Goal: Book appointment/travel/reservation

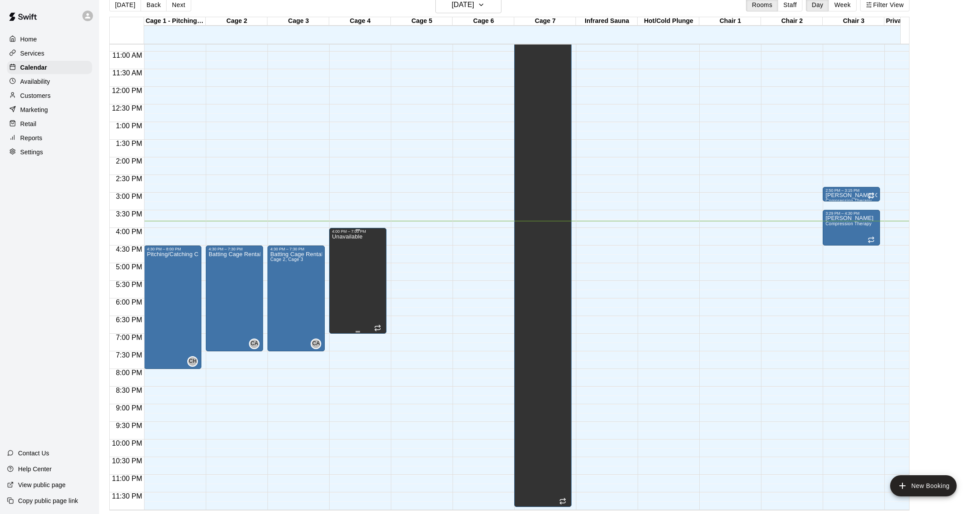
click at [360, 254] on div "Unavailable" at bounding box center [347, 490] width 30 height 514
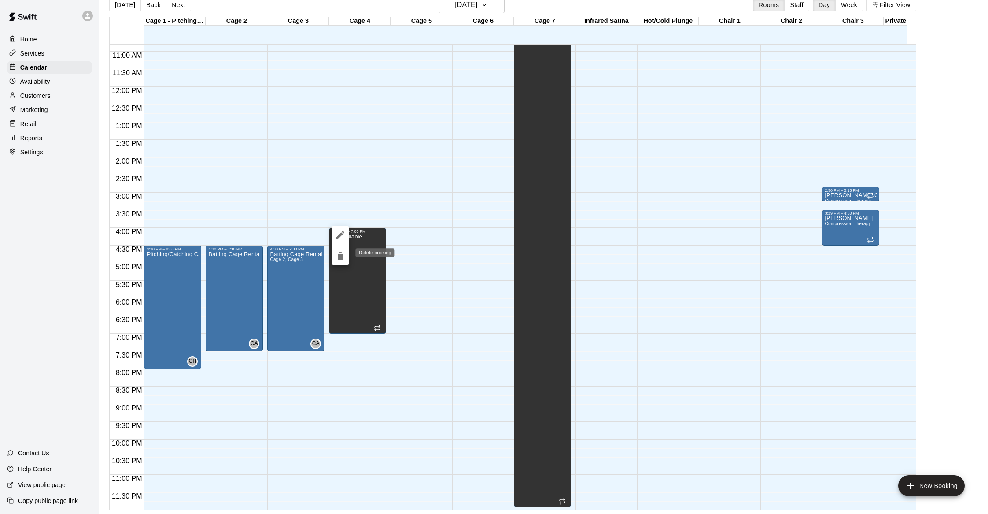
click at [342, 257] on icon "delete" at bounding box center [340, 256] width 6 height 8
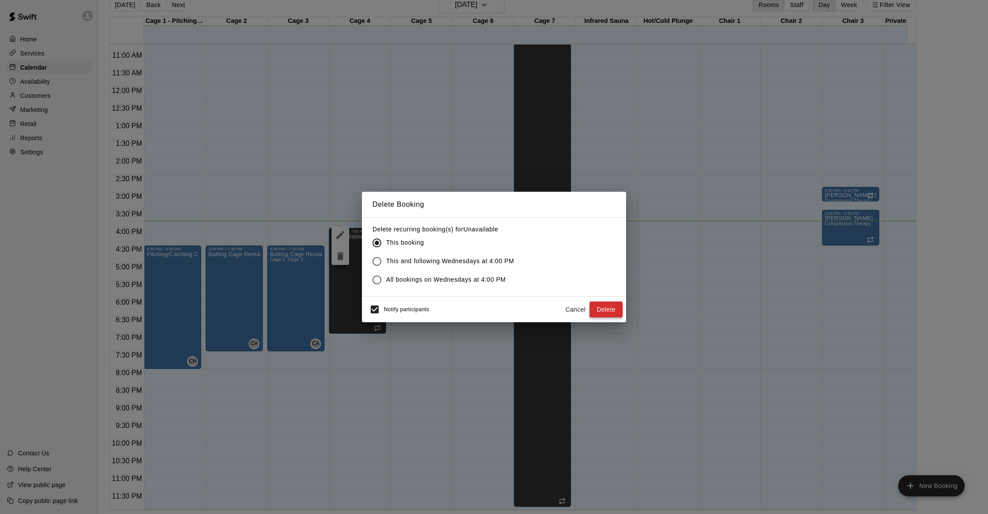
click at [599, 314] on button "Delete" at bounding box center [606, 309] width 33 height 16
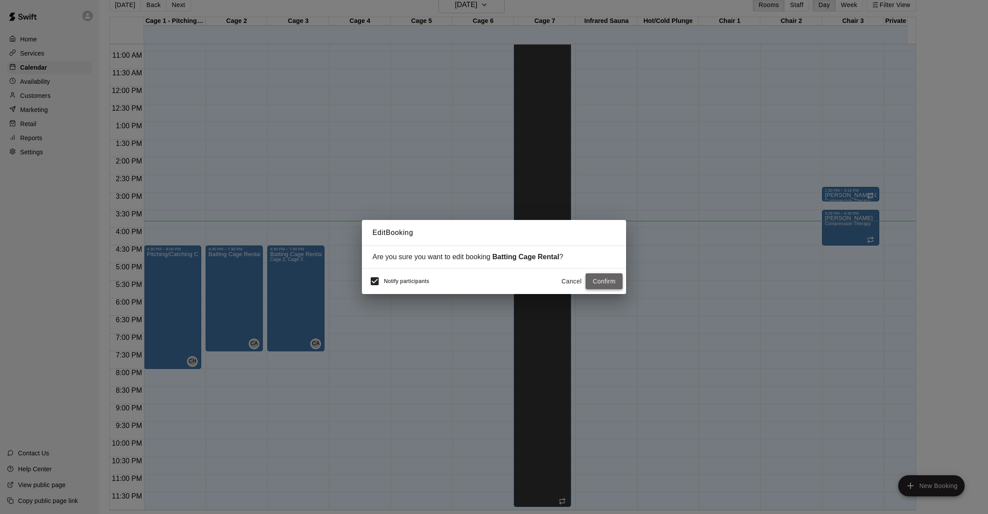
click at [598, 287] on button "Confirm" at bounding box center [604, 281] width 37 height 16
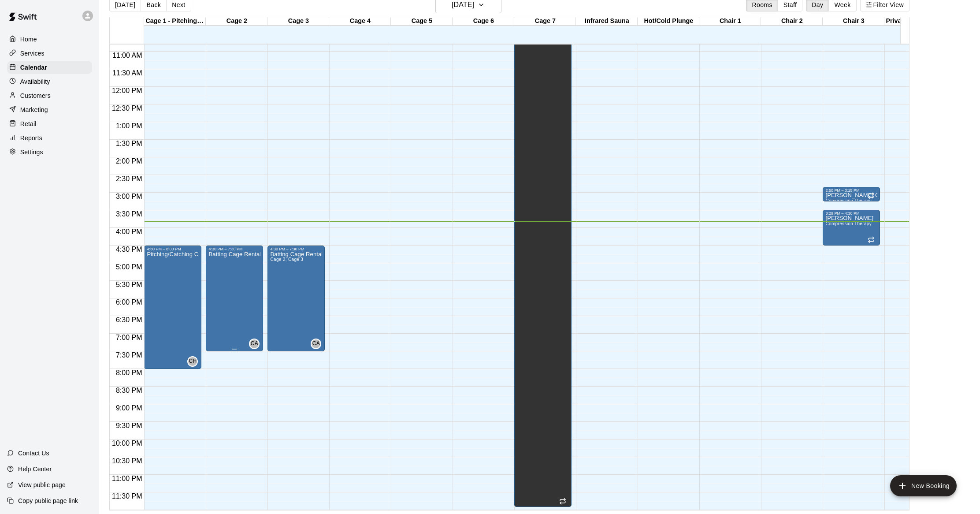
click at [246, 269] on div "Batting Cage Rental" at bounding box center [234, 508] width 52 height 514
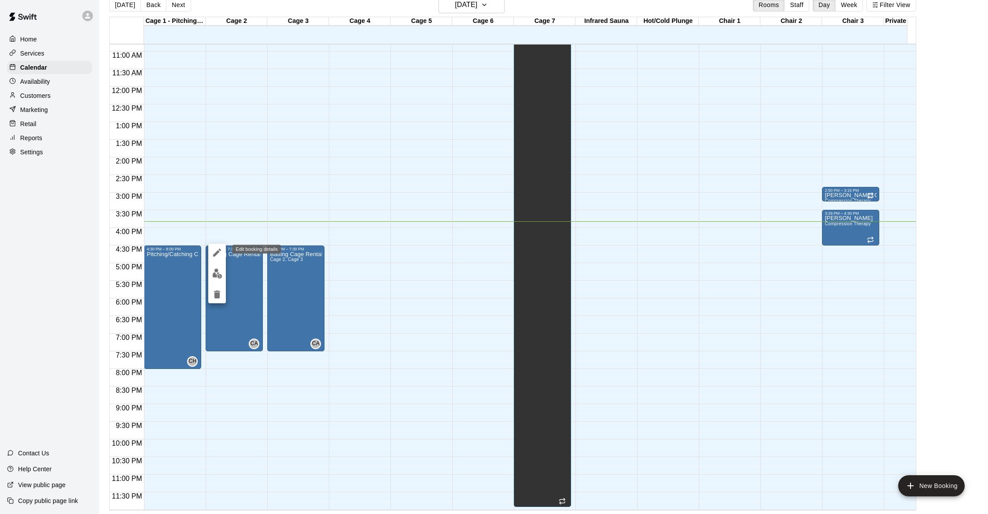
click at [216, 251] on icon "edit" at bounding box center [217, 252] width 11 height 11
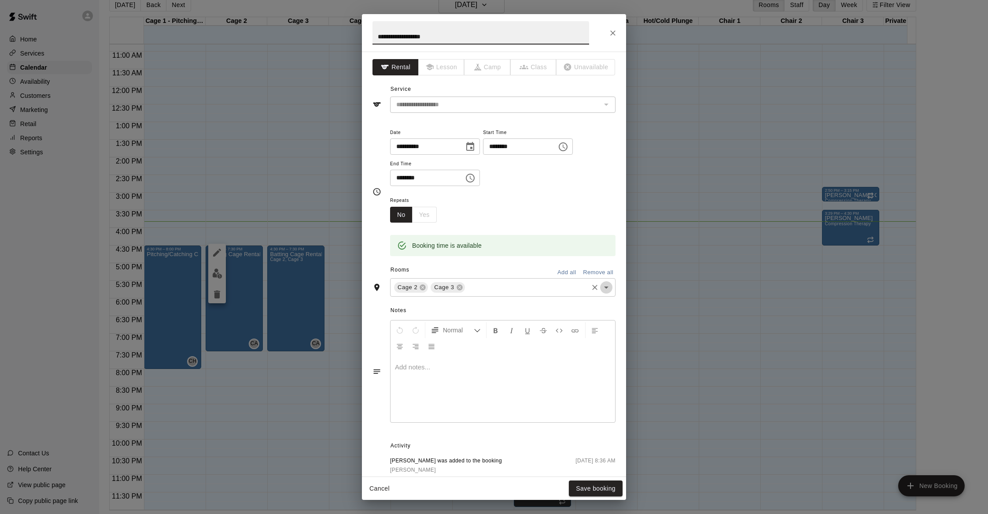
click at [601, 286] on icon "Open" at bounding box center [606, 287] width 11 height 11
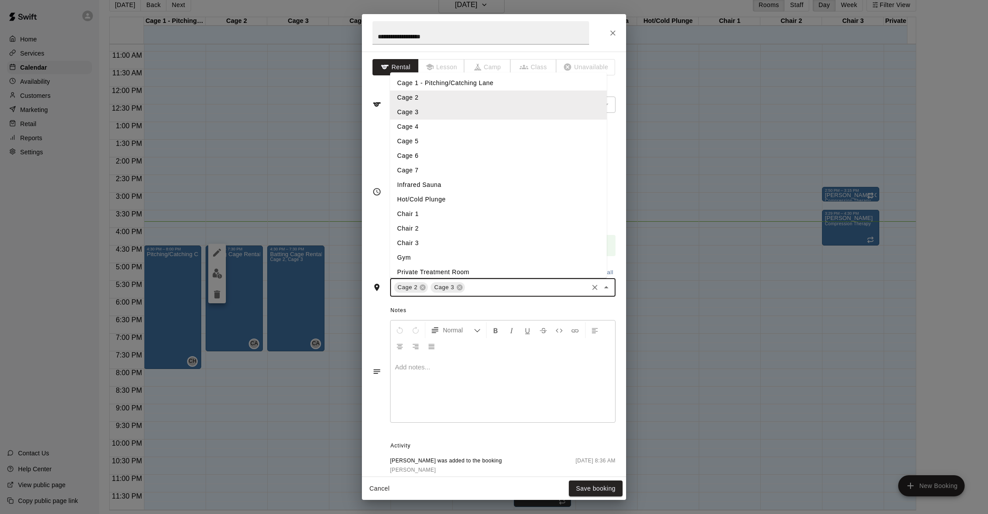
click at [467, 124] on li "Cage 4" at bounding box center [498, 126] width 217 height 15
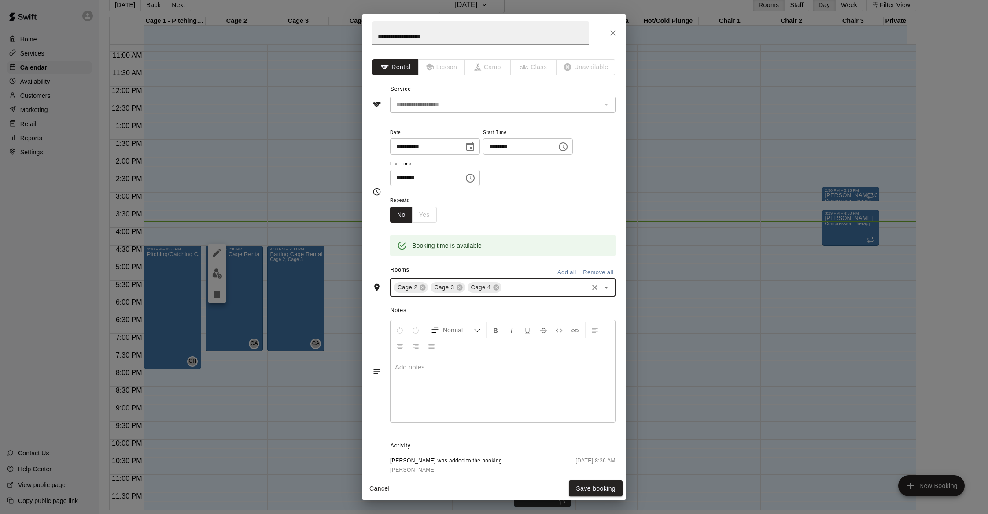
click at [601, 287] on icon "Open" at bounding box center [606, 287] width 11 height 11
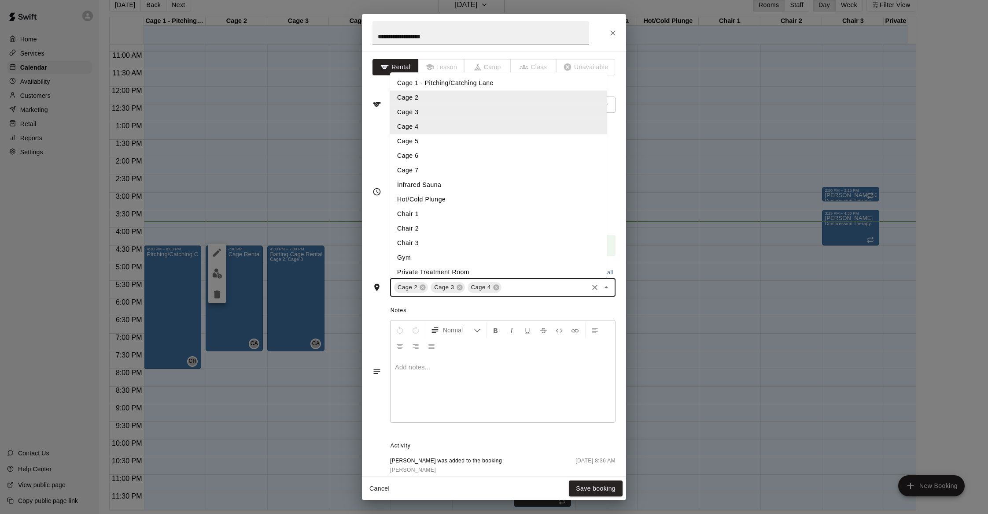
click at [459, 147] on li "Cage 5" at bounding box center [498, 141] width 217 height 15
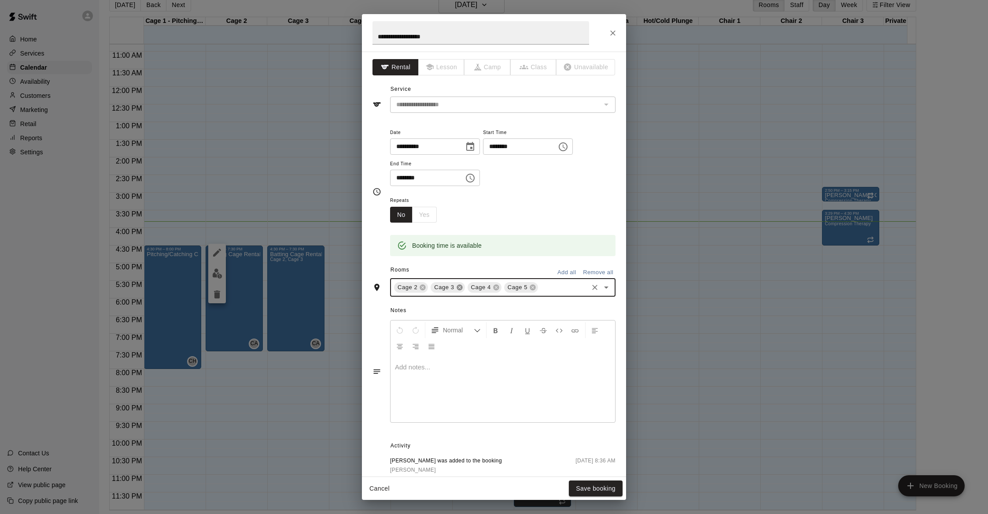
click at [462, 287] on icon at bounding box center [460, 288] width 6 height 6
click at [425, 286] on icon at bounding box center [423, 288] width 6 height 6
click at [614, 487] on button "Save booking" at bounding box center [596, 488] width 54 height 16
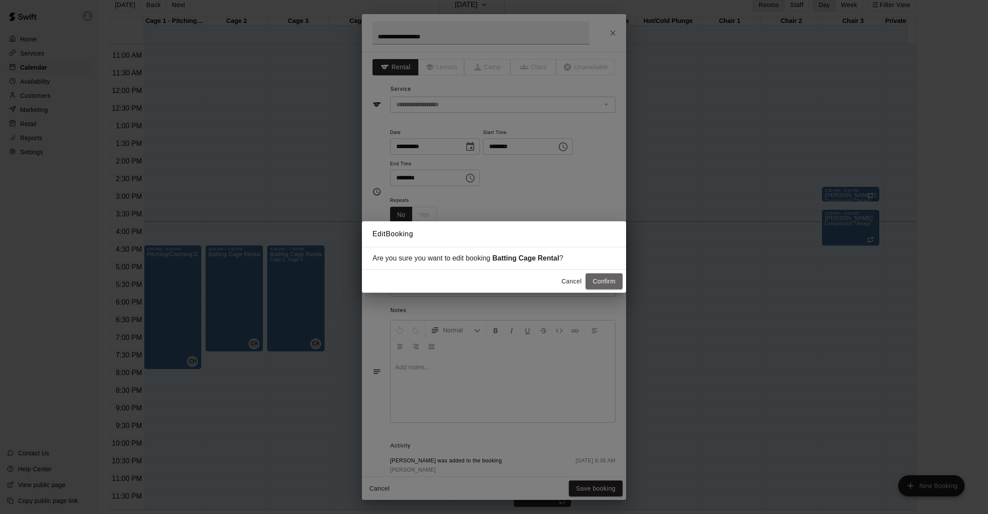
click at [591, 279] on button "Confirm" at bounding box center [604, 281] width 37 height 16
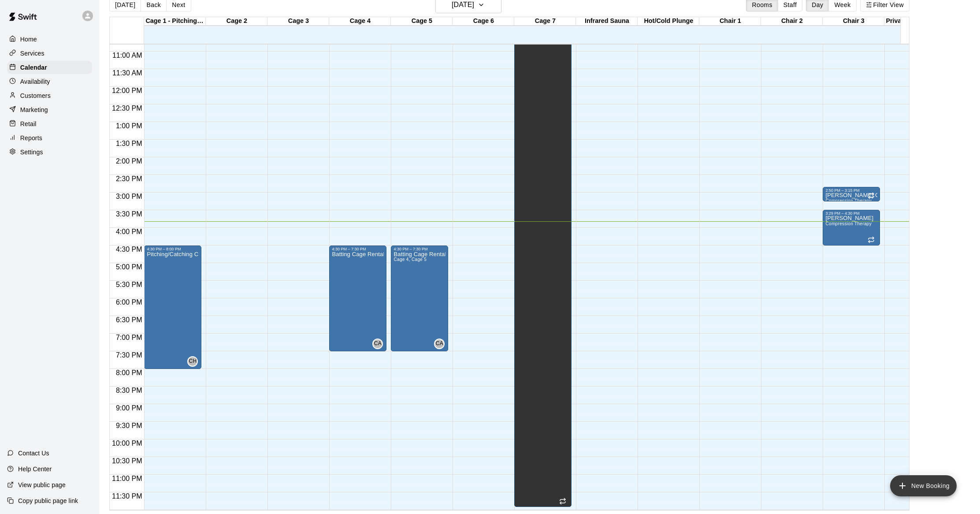
click at [933, 485] on button "New Booking" at bounding box center [923, 485] width 67 height 21
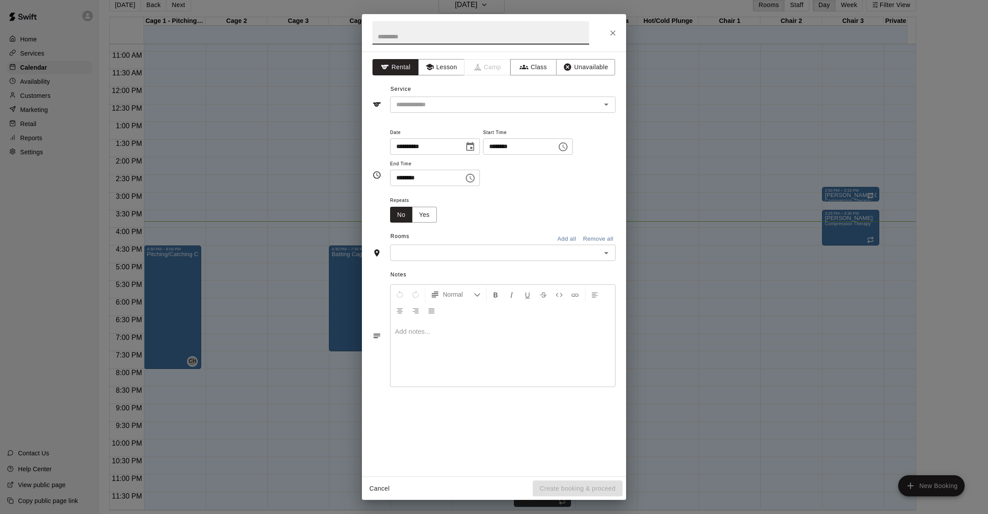
click at [463, 40] on input "text" at bounding box center [481, 32] width 217 height 23
click at [456, 37] on input "text" at bounding box center [481, 32] width 217 height 23
click at [596, 103] on icon "Clear" at bounding box center [595, 104] width 9 height 9
type input "*******"
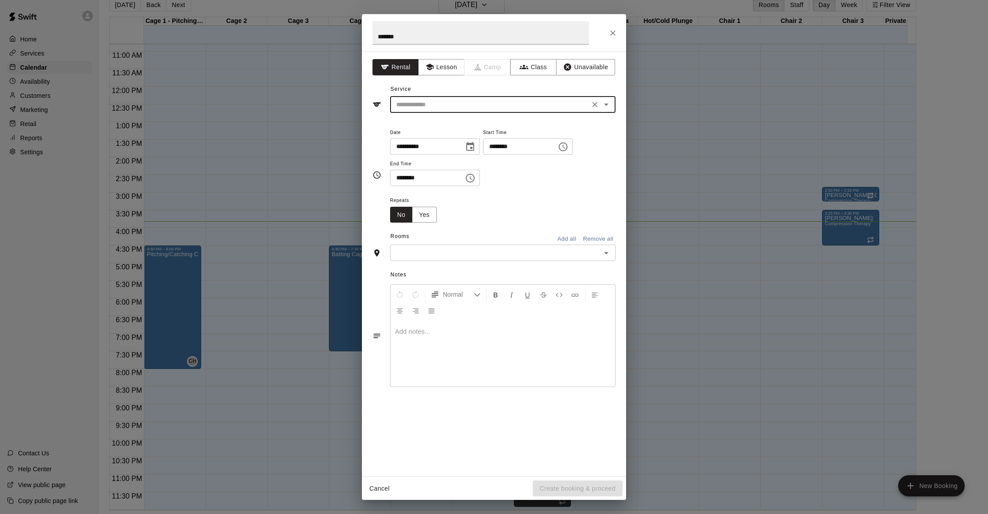
click at [604, 107] on icon "Open" at bounding box center [606, 104] width 11 height 11
click at [481, 135] on li "Batting Cage Rental" at bounding box center [503, 138] width 226 height 15
type input "**********"
click at [569, 144] on icon "Choose time, selected time is 11:00 AM" at bounding box center [563, 146] width 11 height 11
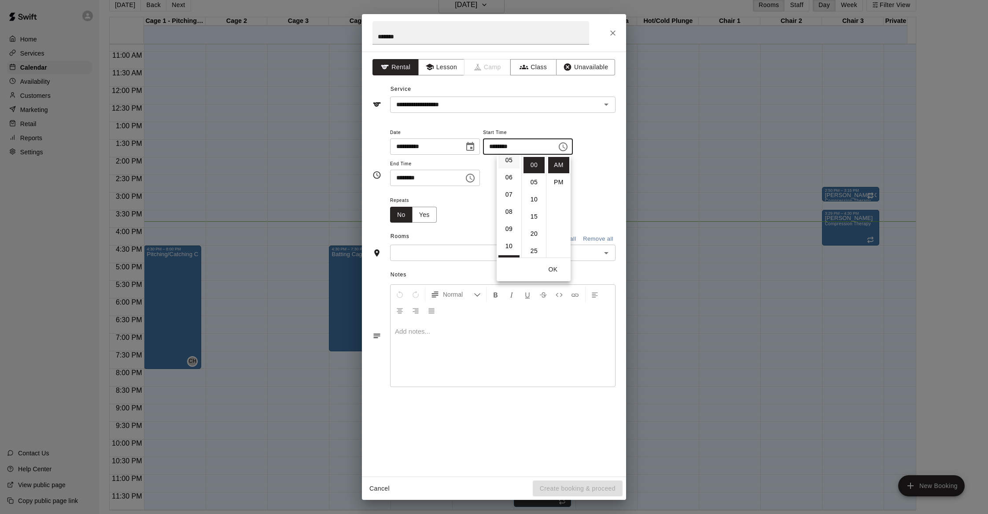
scroll to position [70, 0]
click at [504, 165] on li "04" at bounding box center [509, 163] width 21 height 16
click at [559, 178] on li "PM" at bounding box center [558, 182] width 21 height 16
type input "********"
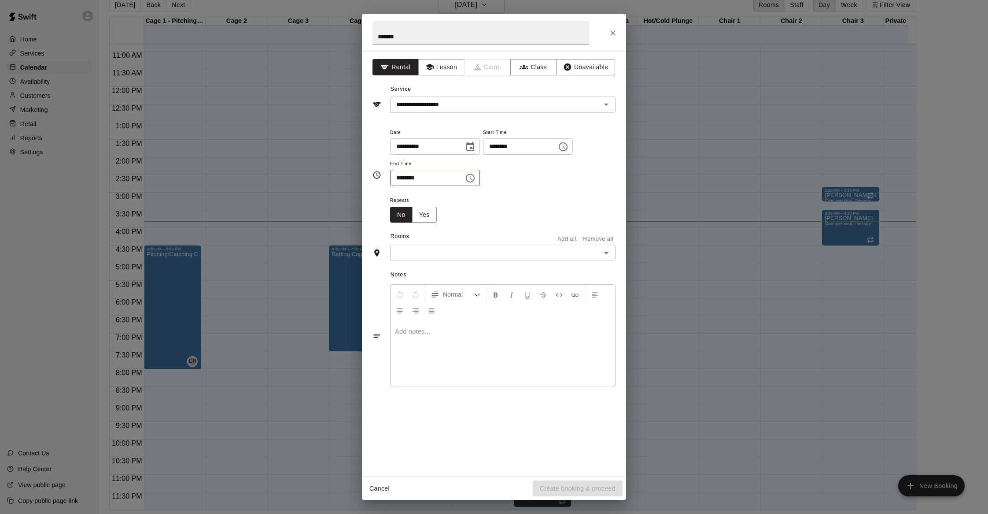
scroll to position [16, 0]
click at [478, 180] on button "Choose time, selected time is 11:30 AM" at bounding box center [471, 178] width 18 height 18
click at [446, 207] on li "PM" at bounding box center [452, 213] width 21 height 16
click at [422, 175] on input "********" at bounding box center [424, 178] width 68 height 16
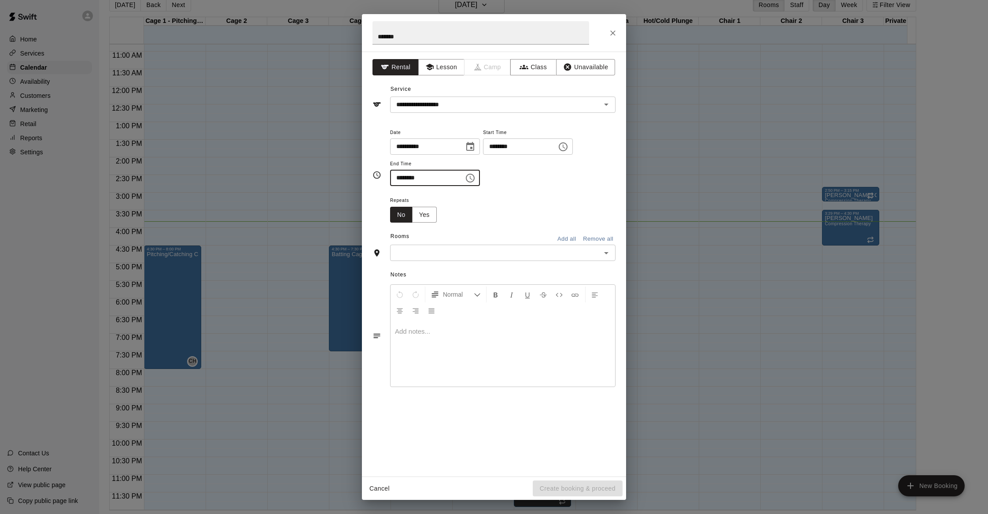
click at [476, 180] on icon "Choose time, selected time is 11:30 PM" at bounding box center [470, 178] width 11 height 11
click at [405, 279] on li "09" at bounding box center [402, 280] width 21 height 16
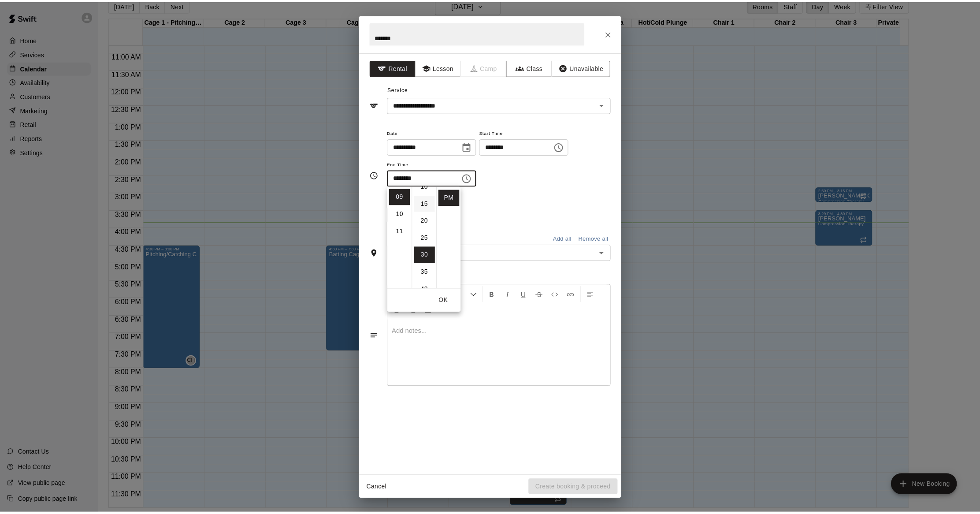
scroll to position [0, 0]
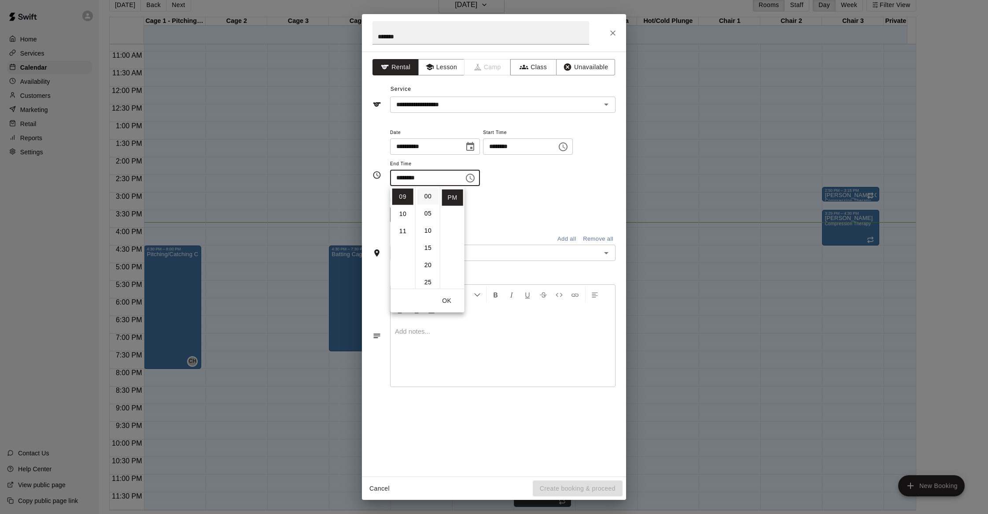
click at [426, 194] on li "00" at bounding box center [428, 196] width 21 height 16
type input "********"
click at [496, 187] on div "**********" at bounding box center [503, 161] width 226 height 68
click at [478, 247] on div "​" at bounding box center [503, 252] width 226 height 16
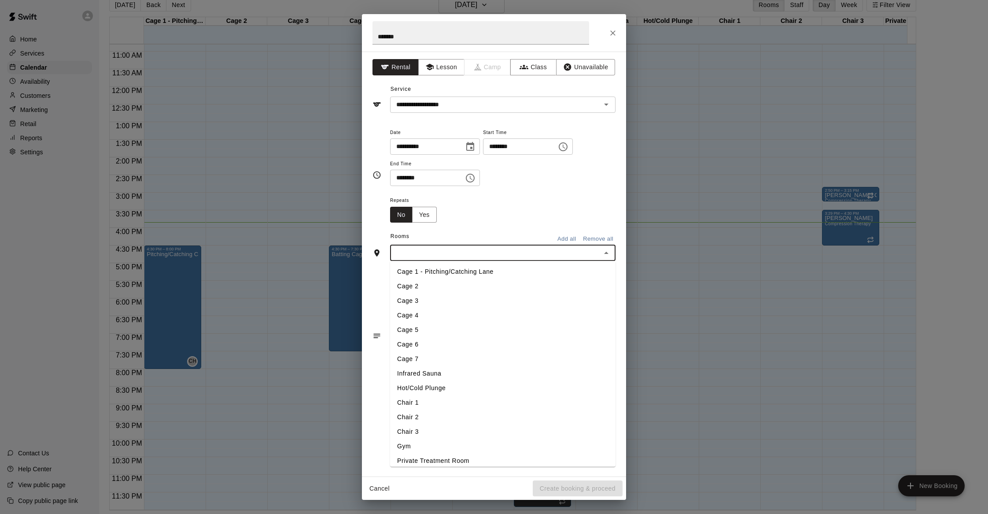
click at [465, 293] on li "Cage 2" at bounding box center [503, 286] width 226 height 15
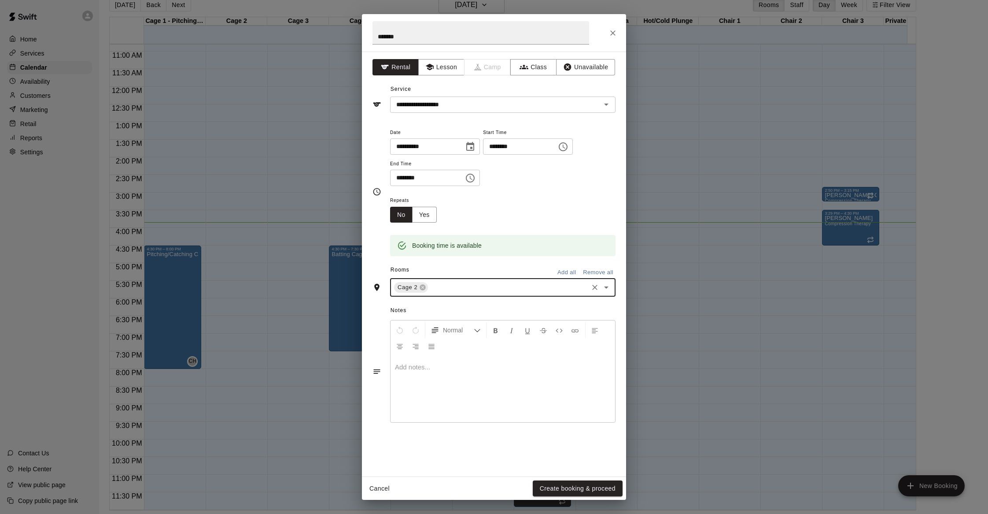
click at [601, 288] on icon "Open" at bounding box center [606, 287] width 11 height 11
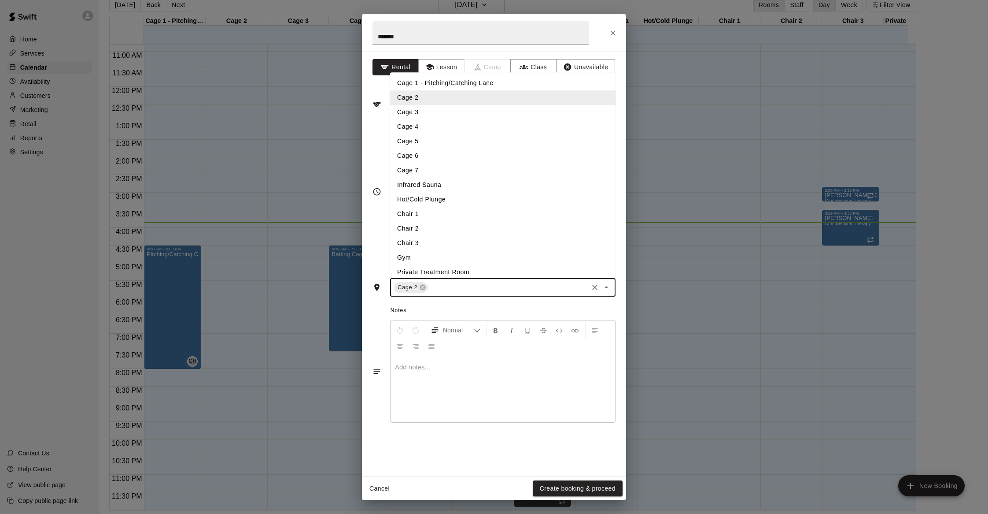
click at [436, 113] on li "Cage 3" at bounding box center [503, 112] width 226 height 15
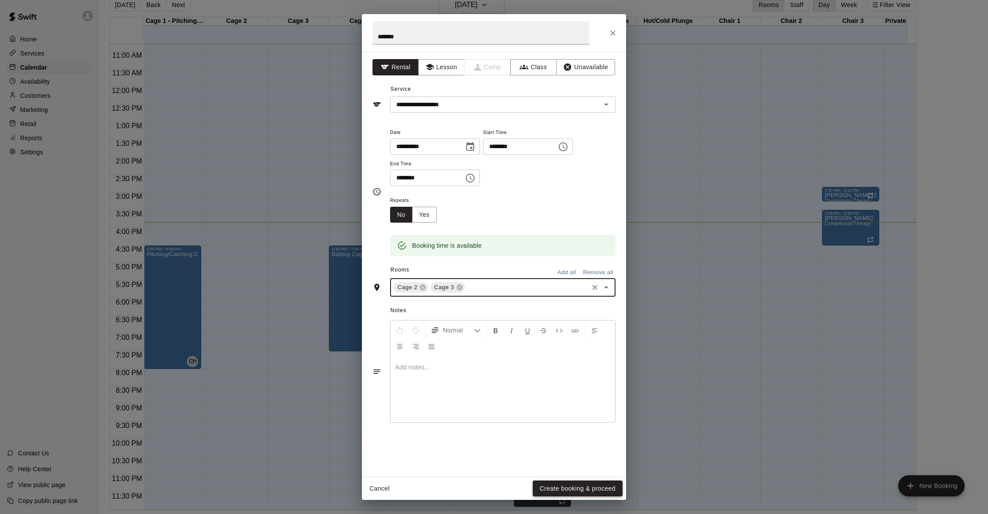
click at [580, 486] on button "Create booking & proceed" at bounding box center [578, 488] width 90 height 16
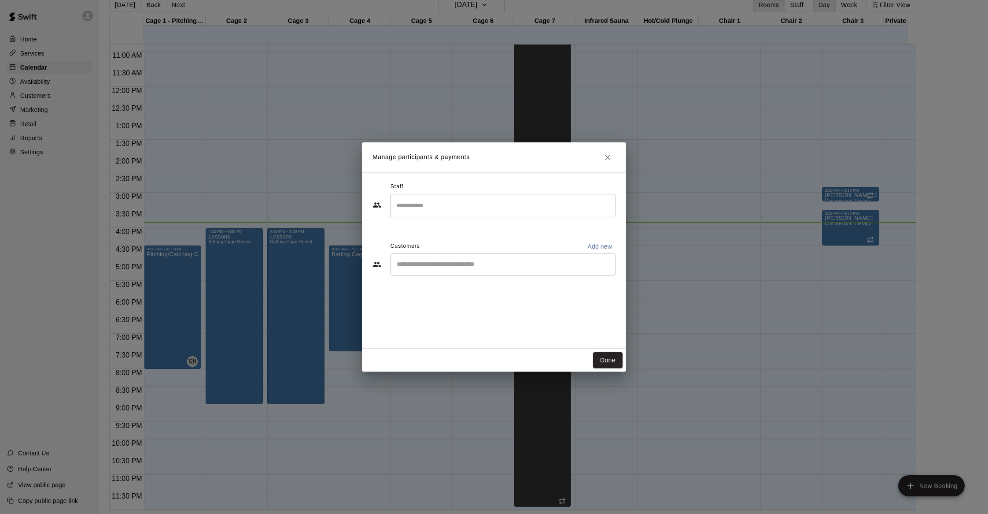
click at [547, 196] on div "​" at bounding box center [503, 205] width 226 height 23
click at [481, 226] on div "[PERSON_NAME] Admin" at bounding box center [511, 234] width 196 height 17
click at [475, 203] on input "***" at bounding box center [496, 205] width 204 height 15
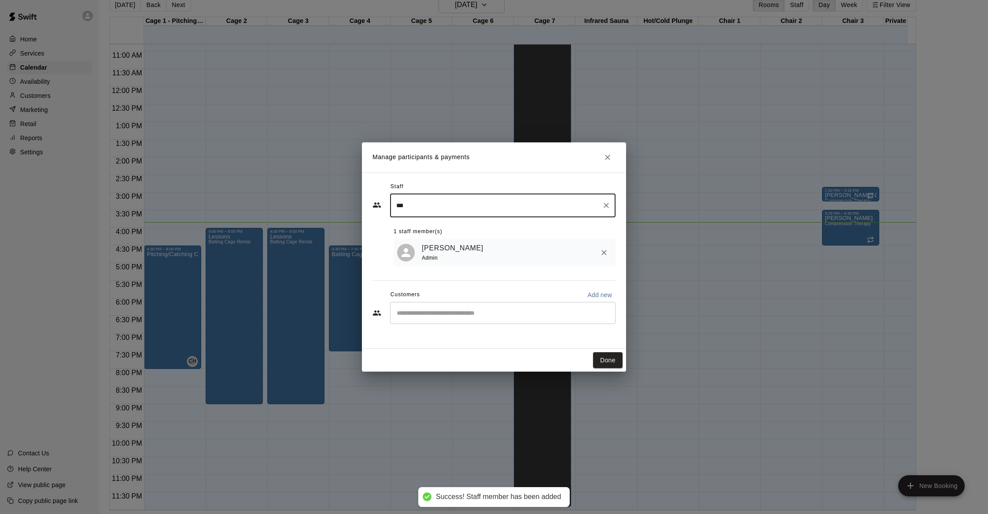
type input "***"
click at [550, 339] on div "Staff *** ​ 1 staff member(s) [PERSON_NAME] Admin Customers Add new ​" at bounding box center [494, 260] width 264 height 176
click at [605, 356] on button "Done" at bounding box center [608, 360] width 30 height 16
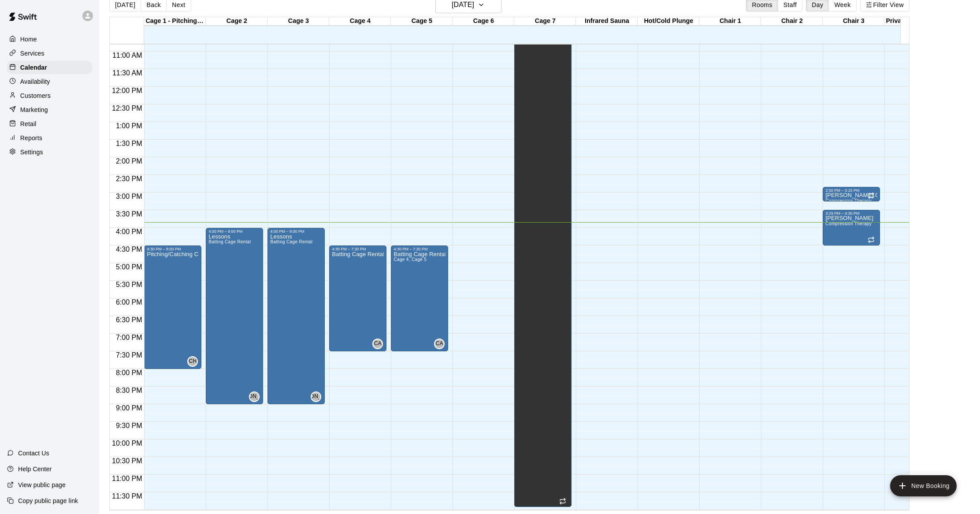
scroll to position [390, 0]
click at [175, 5] on button "Next" at bounding box center [178, 4] width 25 height 13
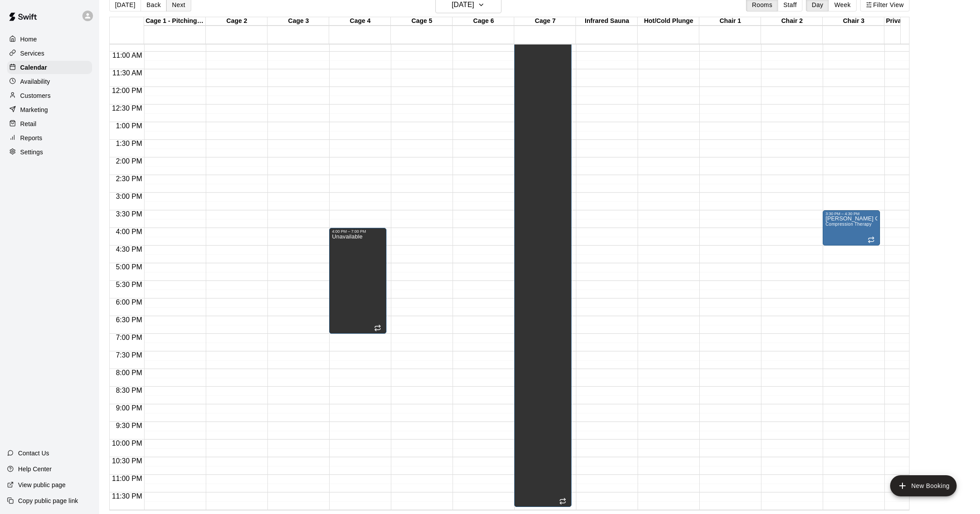
click at [178, 7] on button "Next" at bounding box center [178, 4] width 25 height 13
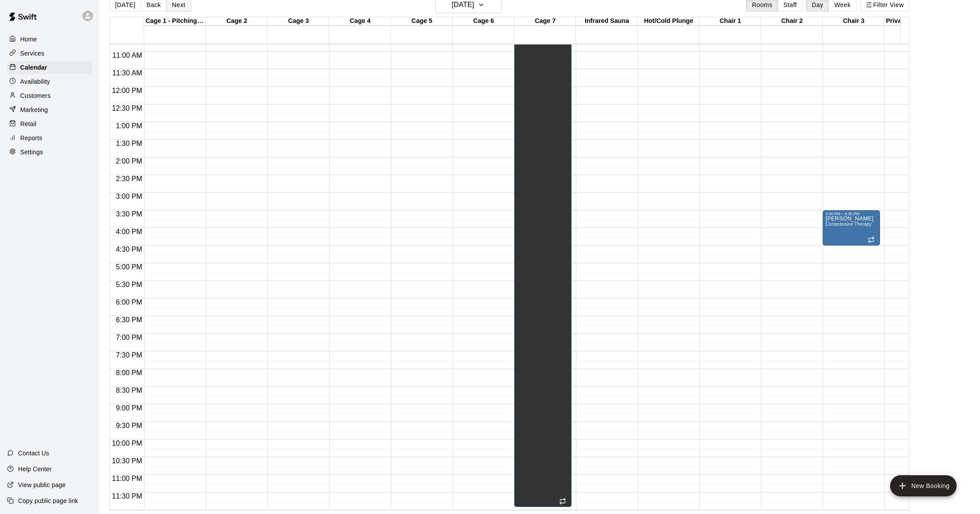
click at [178, 7] on button "Next" at bounding box center [178, 4] width 25 height 13
click at [152, 7] on button "Back" at bounding box center [154, 4] width 26 height 13
click at [155, 7] on button "Back" at bounding box center [154, 4] width 26 height 13
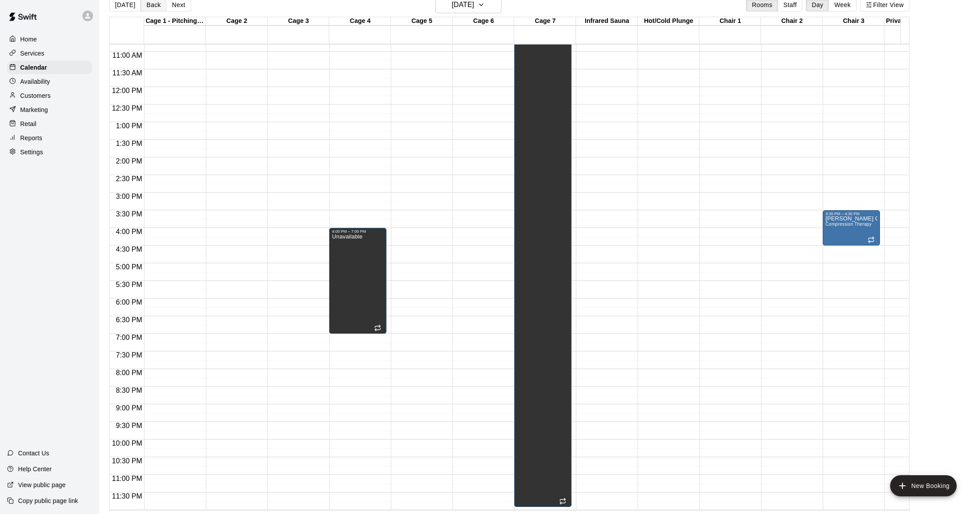
click at [157, 7] on button "Back" at bounding box center [154, 4] width 26 height 13
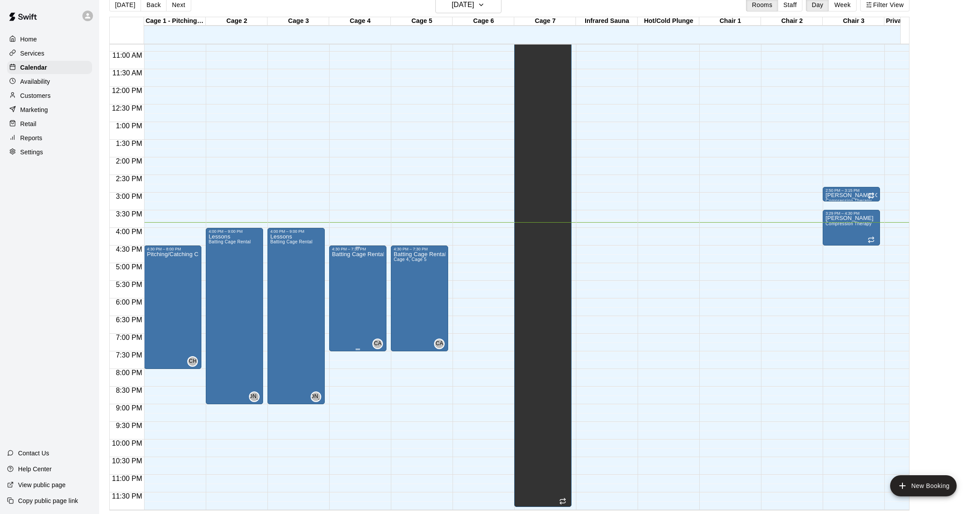
click at [367, 277] on div "Batting Cage Rental" at bounding box center [358, 508] width 52 height 514
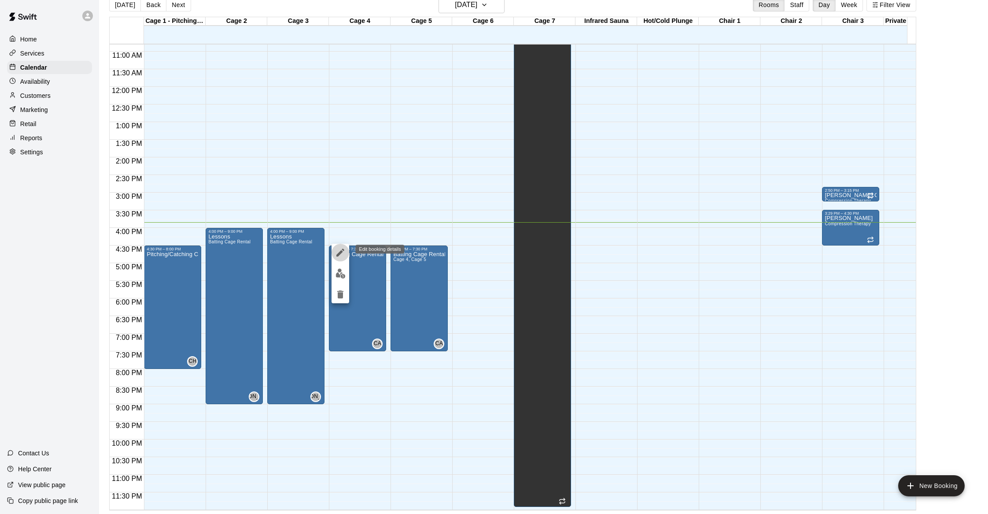
click at [342, 253] on icon "edit" at bounding box center [340, 252] width 11 height 11
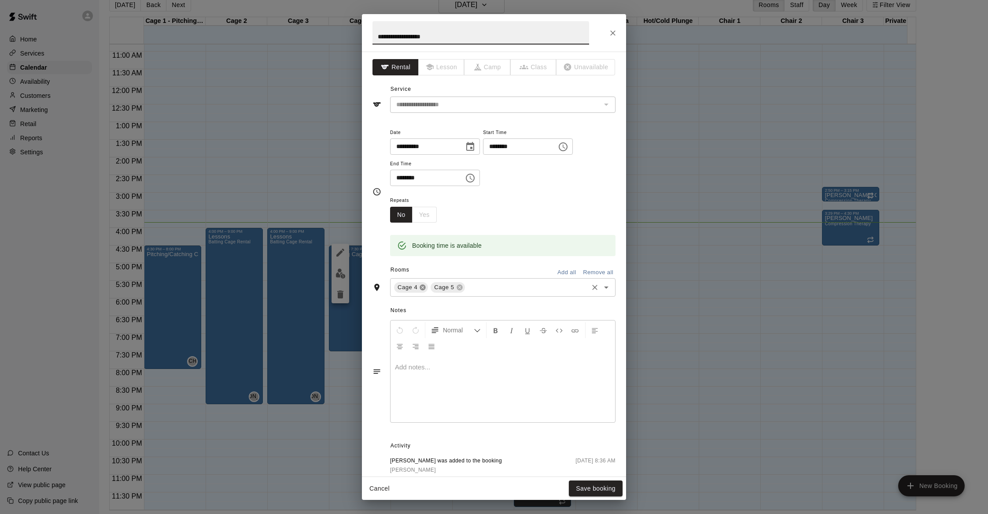
click at [425, 289] on icon at bounding box center [423, 288] width 6 height 6
click at [499, 284] on input "text" at bounding box center [508, 287] width 158 height 11
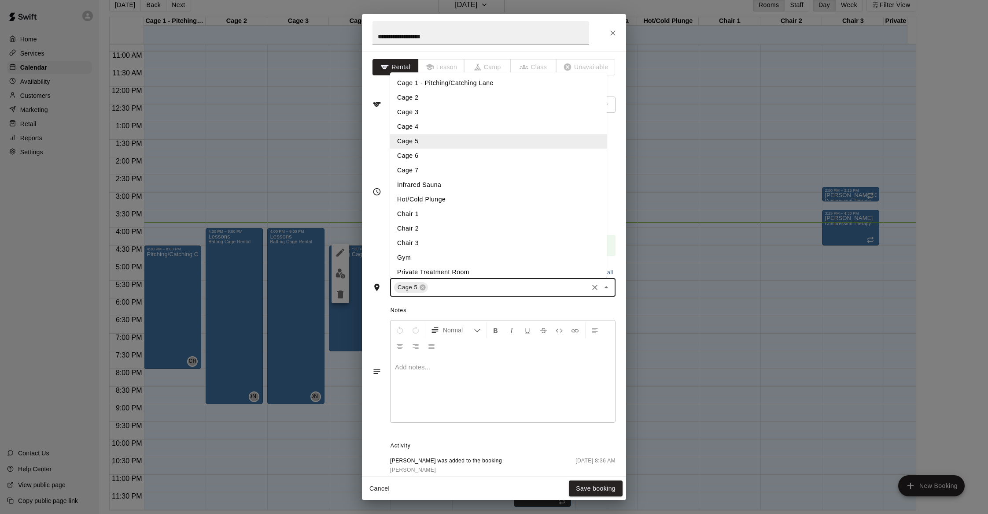
click at [474, 154] on li "Cage 6" at bounding box center [498, 155] width 217 height 15
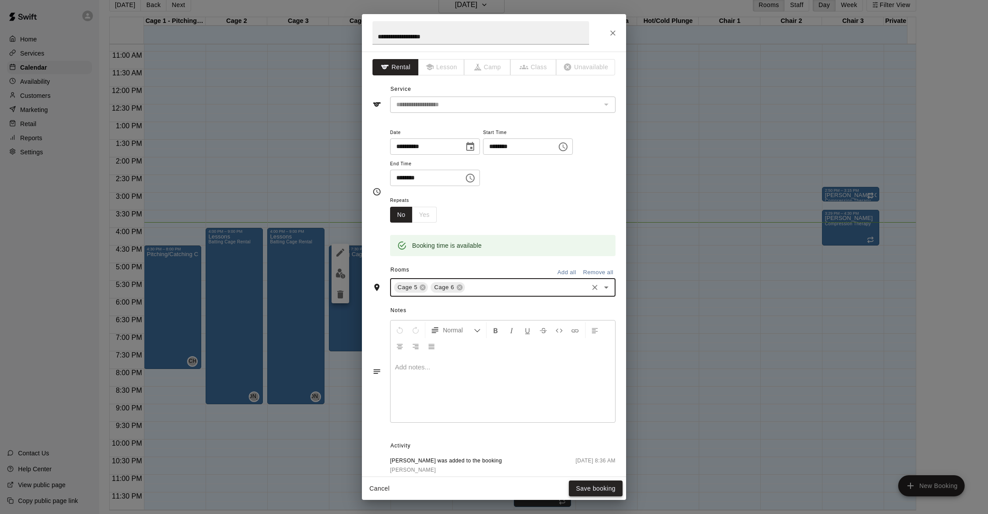
click at [612, 481] on button "Save booking" at bounding box center [596, 488] width 54 height 16
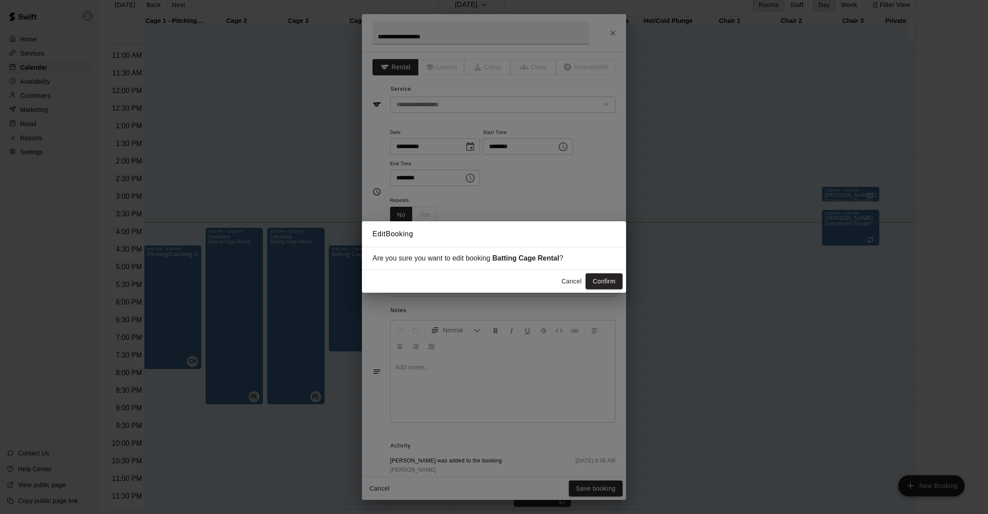
click at [587, 280] on button "Confirm" at bounding box center [604, 281] width 37 height 16
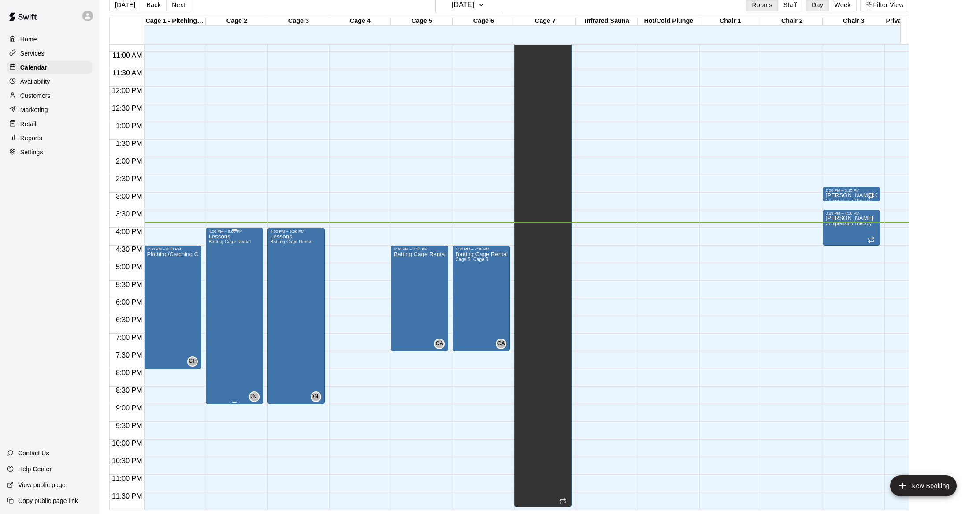
click at [231, 238] on div "Lessons Batting Cage Rental" at bounding box center [229, 490] width 42 height 514
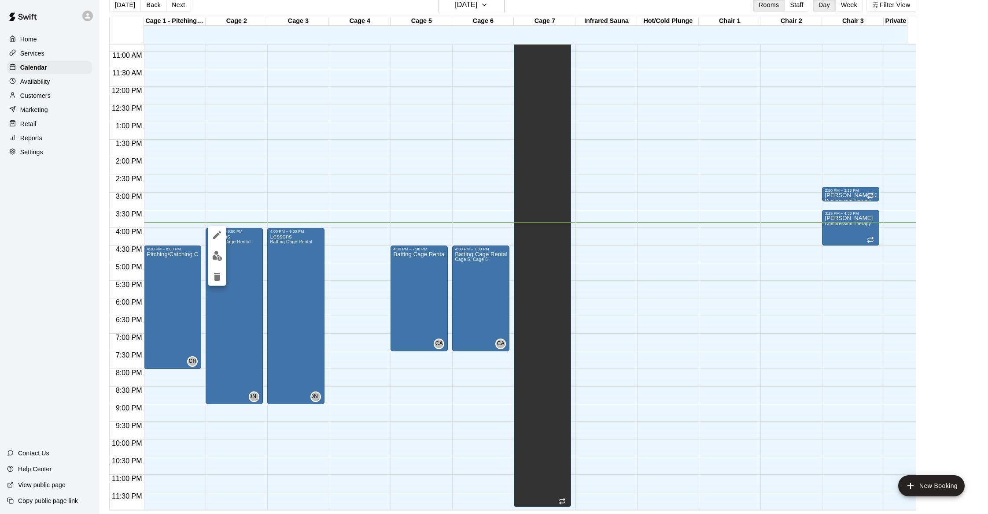
click at [270, 241] on div at bounding box center [494, 257] width 988 height 514
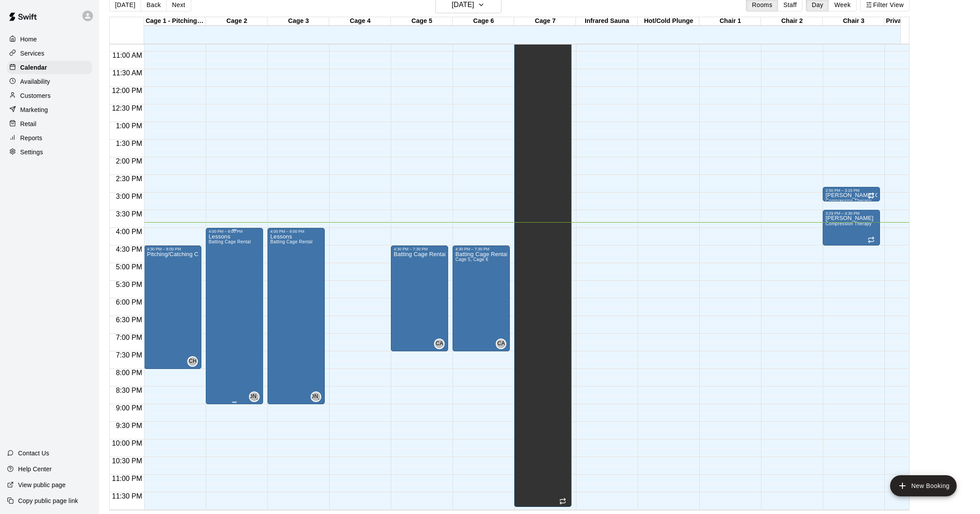
click at [248, 246] on div "Lessons Batting Cage Rental" at bounding box center [229, 490] width 42 height 514
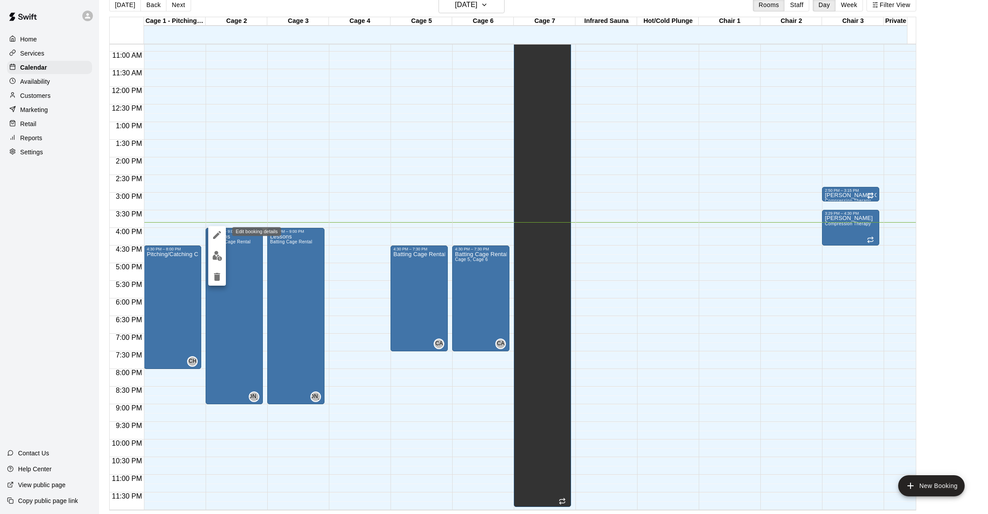
click at [215, 231] on icon "edit" at bounding box center [217, 234] width 11 height 11
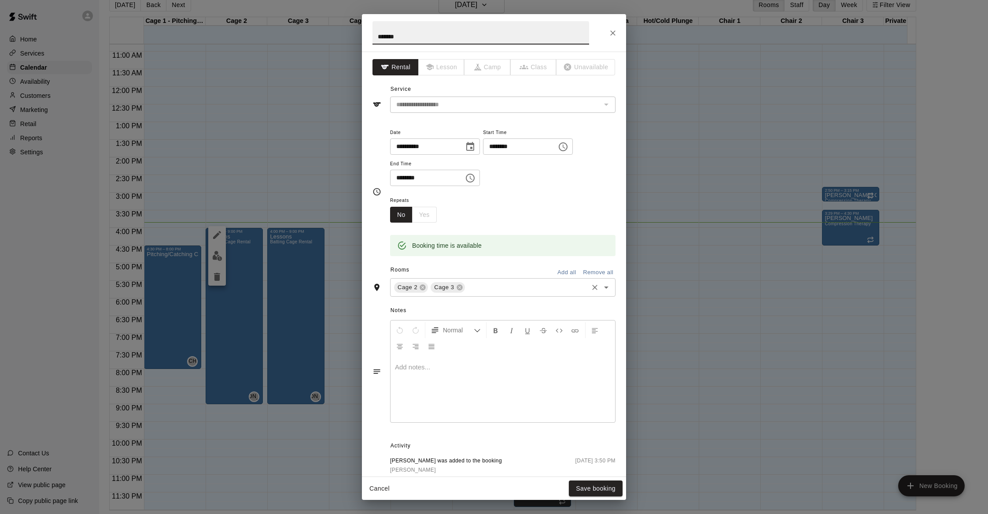
click at [506, 285] on input "text" at bounding box center [526, 287] width 121 height 11
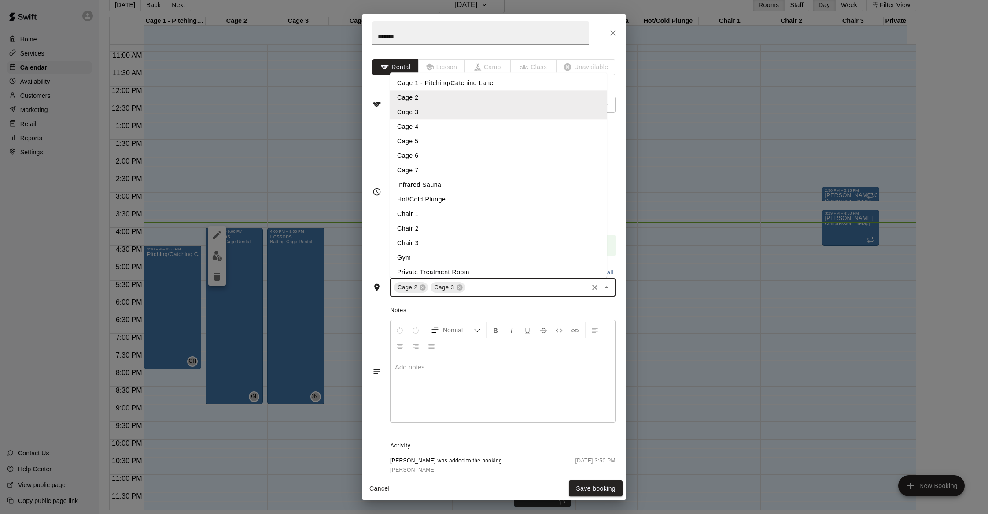
click at [476, 127] on li "Cage 4" at bounding box center [498, 126] width 217 height 15
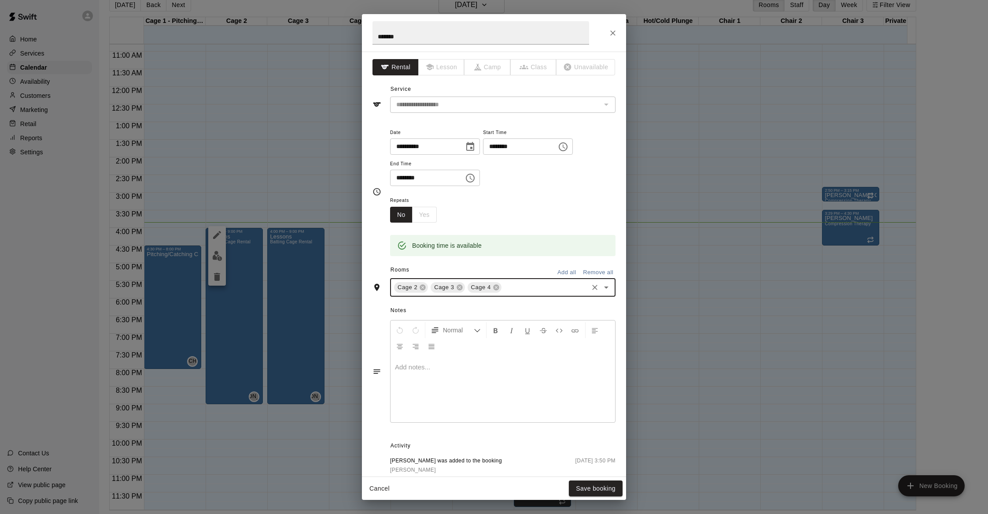
click at [420, 283] on span "Cage 2" at bounding box center [407, 287] width 27 height 9
drag, startPoint x: 426, startPoint y: 286, endPoint x: 430, endPoint y: 284, distance: 4.9
click at [426, 284] on icon at bounding box center [422, 287] width 7 height 7
click at [607, 478] on div "Cancel Save booking" at bounding box center [494, 488] width 264 height 23
click at [613, 495] on button "Save booking" at bounding box center [596, 488] width 54 height 16
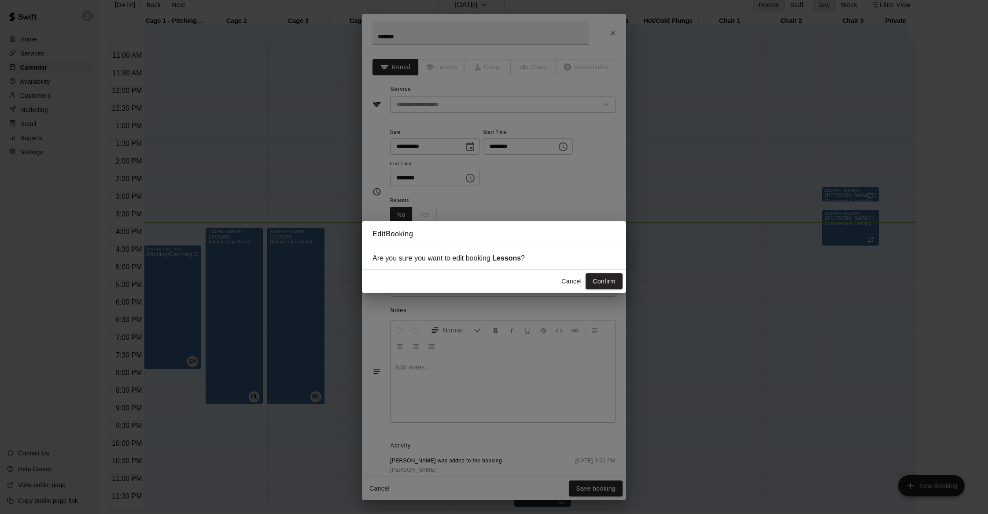
click at [594, 284] on button "Confirm" at bounding box center [604, 281] width 37 height 16
